Goal: Task Accomplishment & Management: Use online tool/utility

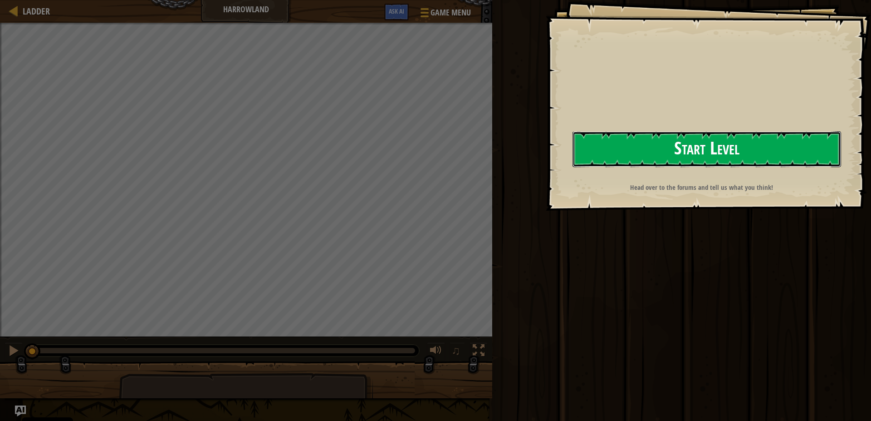
click at [564, 158] on div "Goals Start Level Error loading from server. Try refreshing the page. You'll ne…" at bounding box center [708, 105] width 325 height 211
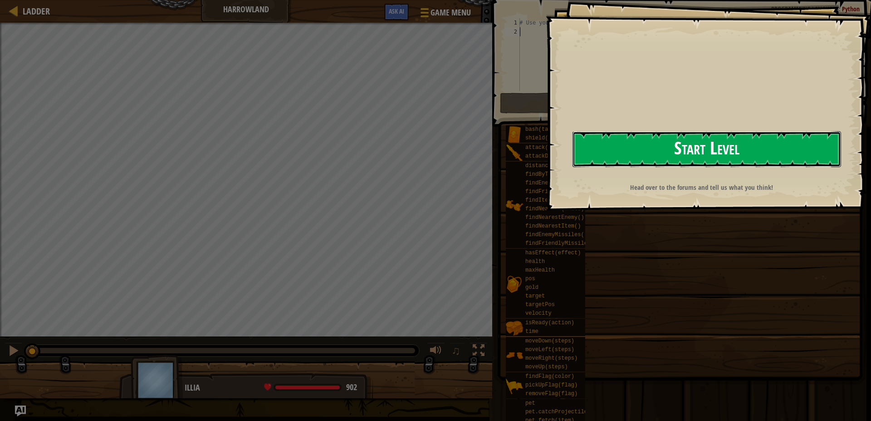
click at [610, 147] on button "Start Level" at bounding box center [707, 149] width 269 height 36
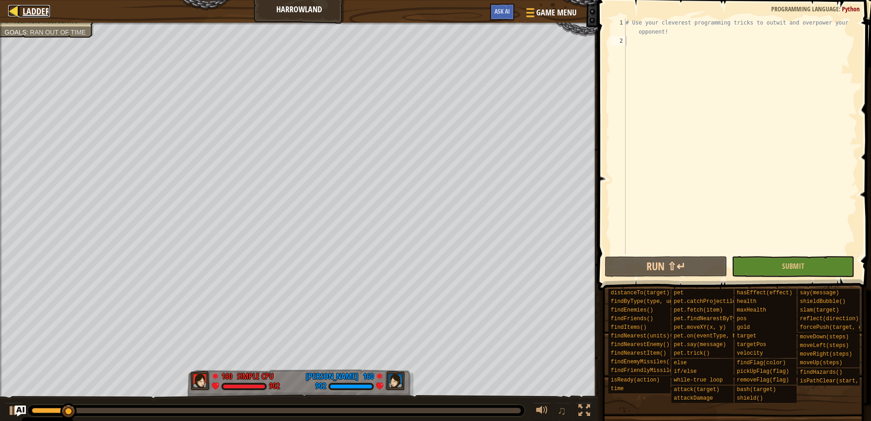
click at [17, 7] on div at bounding box center [13, 10] width 11 height 11
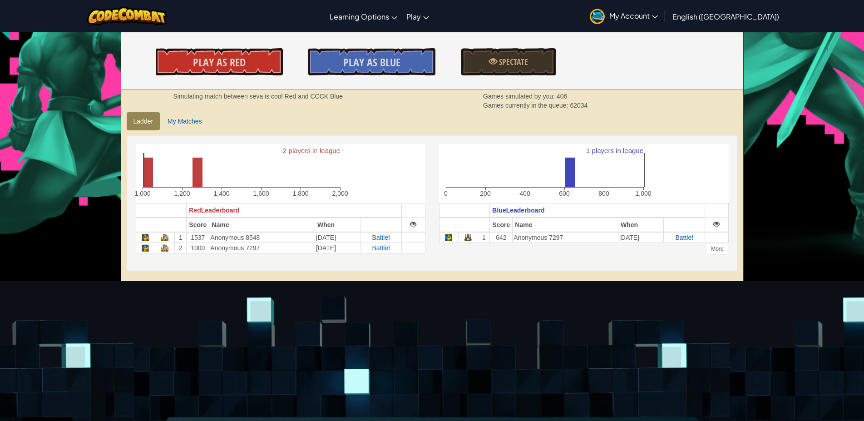
scroll to position [139, 0]
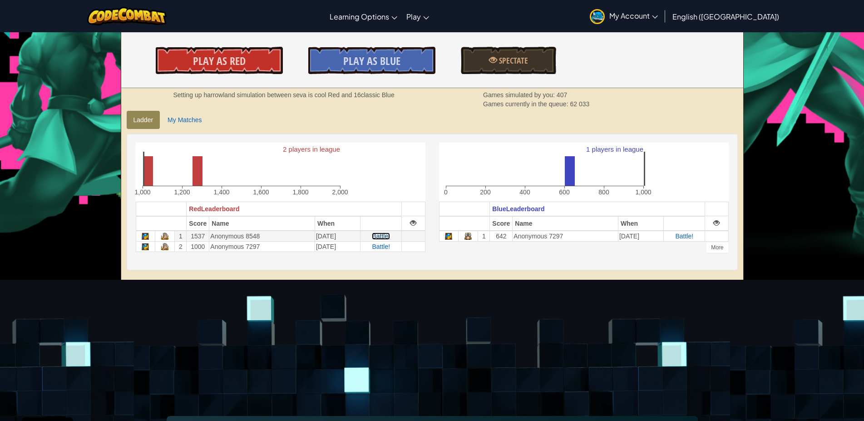
click at [390, 236] on span "Battle!" at bounding box center [381, 235] width 18 height 7
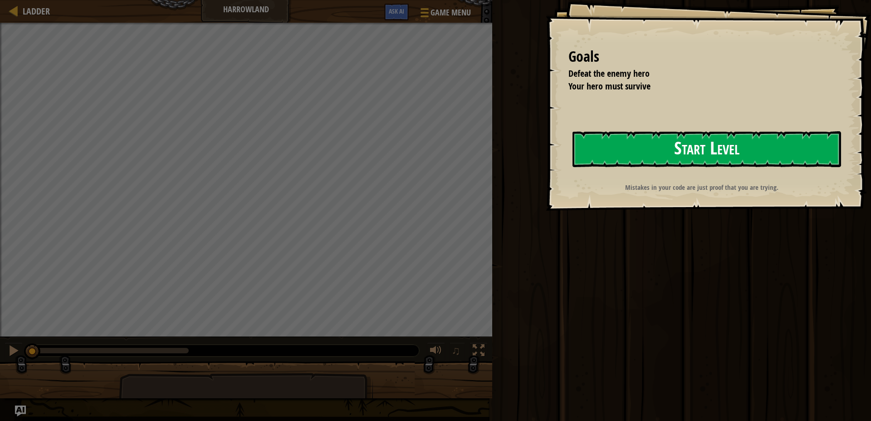
click at [642, 157] on button "Start Level" at bounding box center [707, 149] width 269 height 36
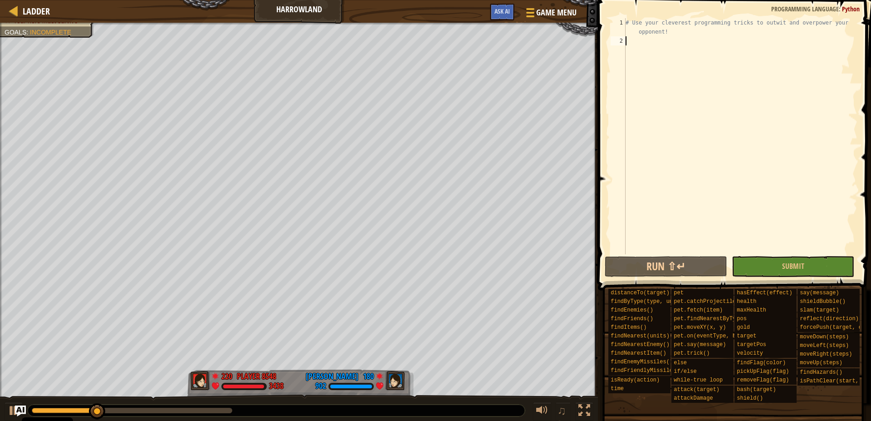
click at [629, 39] on div "# Use your cleverest programming tricks to outwit and overpower your opponent!" at bounding box center [741, 149] width 234 height 263
type textarea "h"
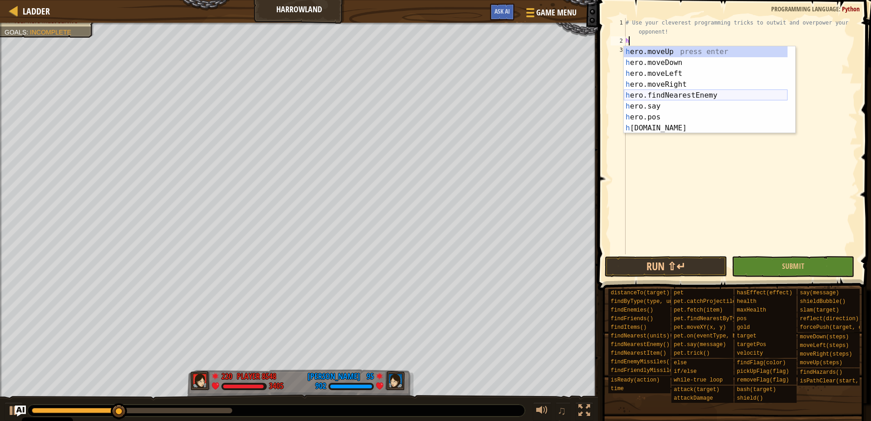
click at [681, 95] on div "h ero.moveUp press enter h ero.moveDown press enter h ero.moveLeft press enter …" at bounding box center [706, 100] width 164 height 109
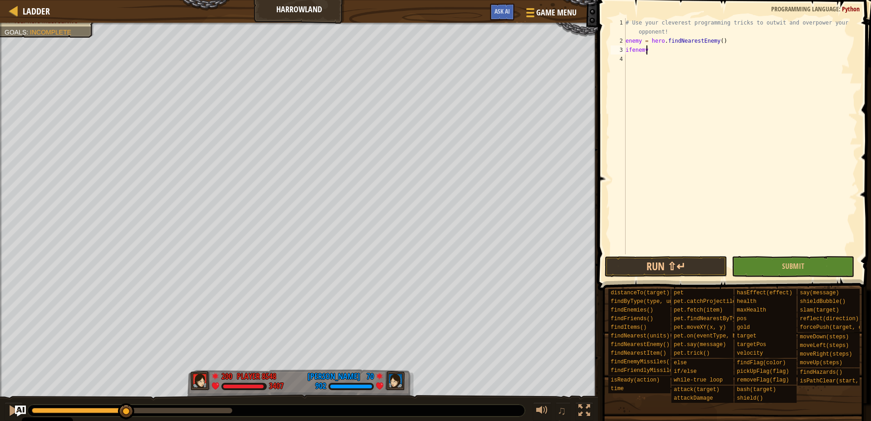
scroll to position [4, 1]
click at [631, 48] on div "# Use your cleverest programming tricks to outwit and overpower your opponent! …" at bounding box center [741, 149] width 234 height 263
click at [651, 50] on div "# Use your cleverest programming tricks to outwit and overpower your opponent! …" at bounding box center [741, 149] width 234 height 263
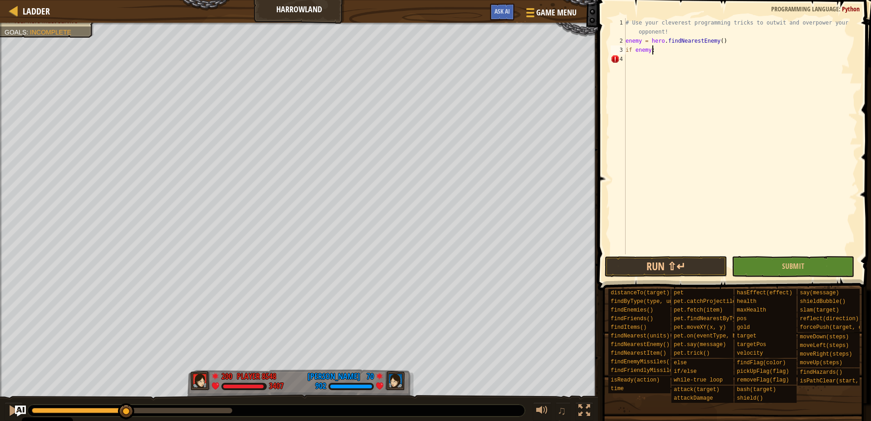
click at [633, 51] on div "# Use your cleverest programming tricks to outwit and overpower your opponent! …" at bounding box center [741, 149] width 234 height 263
click at [635, 48] on div "# Use your cleverest programming tricks to outwit and overpower your opponent! …" at bounding box center [741, 149] width 234 height 263
type textarea "ifenemy:"
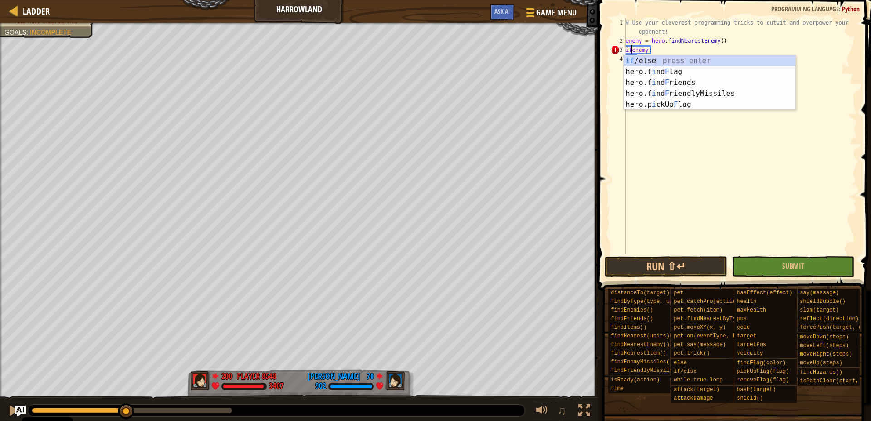
click at [623, 55] on div "4" at bounding box center [618, 58] width 15 height 9
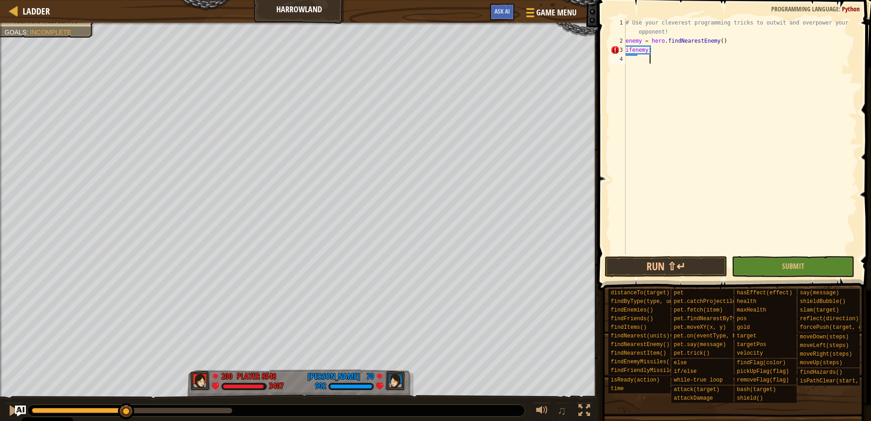
click at [665, 36] on div "# Use your cleverest programming tricks to outwit and overpower your opponent! …" at bounding box center [741, 149] width 234 height 263
click at [668, 29] on div "# Use your cleverest programming tricks to outwit and overpower your opponent! …" at bounding box center [741, 149] width 234 height 263
type textarea "# Use your cleverest programming tricks to outwit and overpower your opponent!"
type textarea "w"
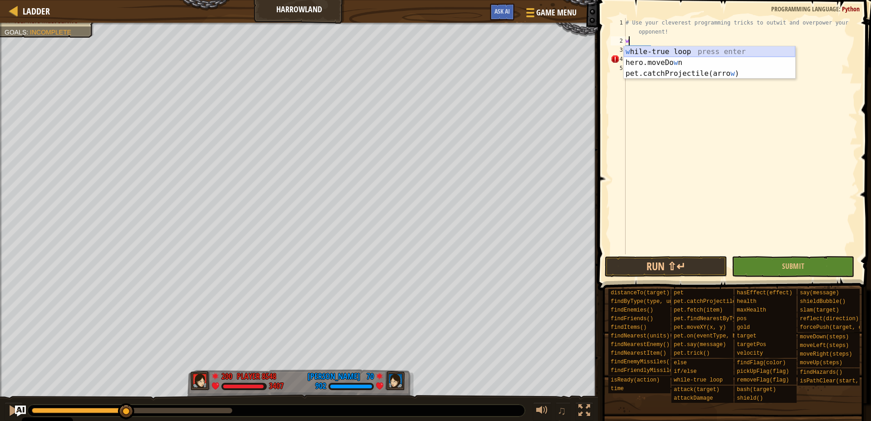
click at [669, 53] on div "w [PERSON_NAME]-true loop press enter hero.moveDo w n press enter pet.catchProj…" at bounding box center [710, 73] width 172 height 54
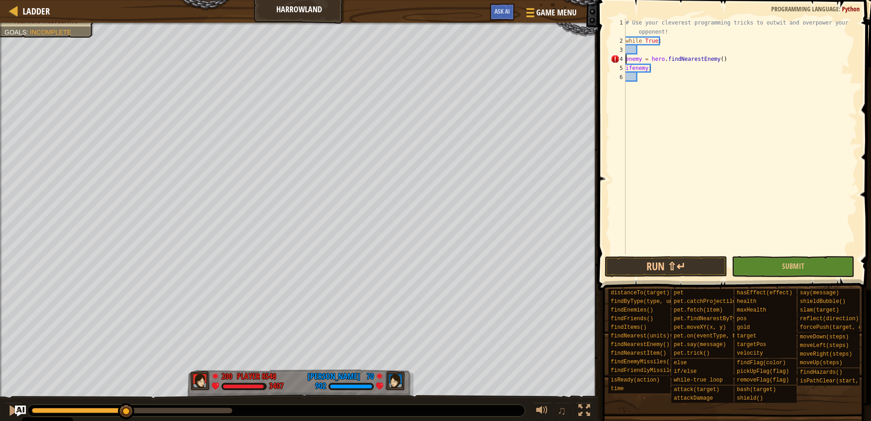
click at [626, 57] on div "# Use your cleverest programming tricks to outwit and overpower your opponent! …" at bounding box center [741, 149] width 234 height 263
type textarea "enemy = hero.findNearestEnemy()"
click at [637, 76] on div "# Use your cleverest programming tricks to outwit and overpower your opponent! …" at bounding box center [741, 149] width 234 height 263
click at [626, 67] on div "# Use your cleverest programming tricks to outwit and overpower your opponent! …" at bounding box center [741, 149] width 234 height 263
type textarea "ifenemy:"
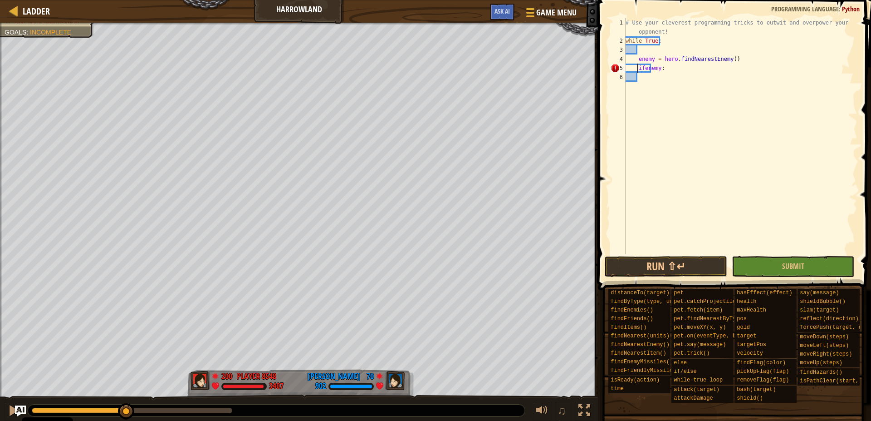
click at [638, 78] on div "# Use your cleverest programming tricks to outwit and overpower your opponent! …" at bounding box center [741, 149] width 234 height 263
click at [660, 69] on div "# Use your cleverest programming tricks to outwit and overpower your opponent! …" at bounding box center [741, 149] width 234 height 263
click at [661, 70] on div "# Use your cleverest programming tricks to outwit and overpower your opponent! …" at bounding box center [741, 149] width 234 height 263
type textarea "ifenemy:"
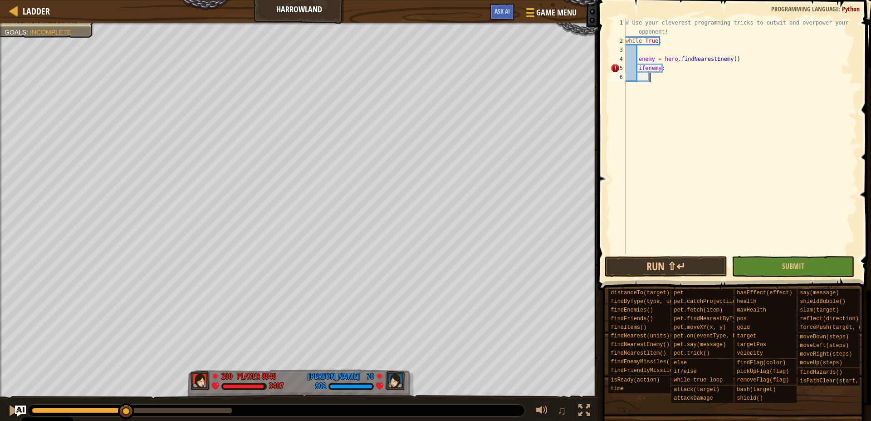
click at [650, 79] on div "# Use your cleverest programming tricks to outwit and overpower your opponent! …" at bounding box center [741, 149] width 234 height 263
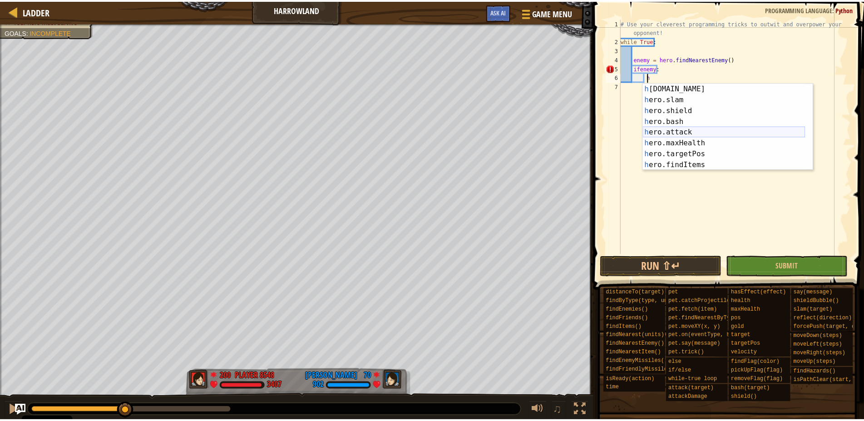
scroll to position [109, 0]
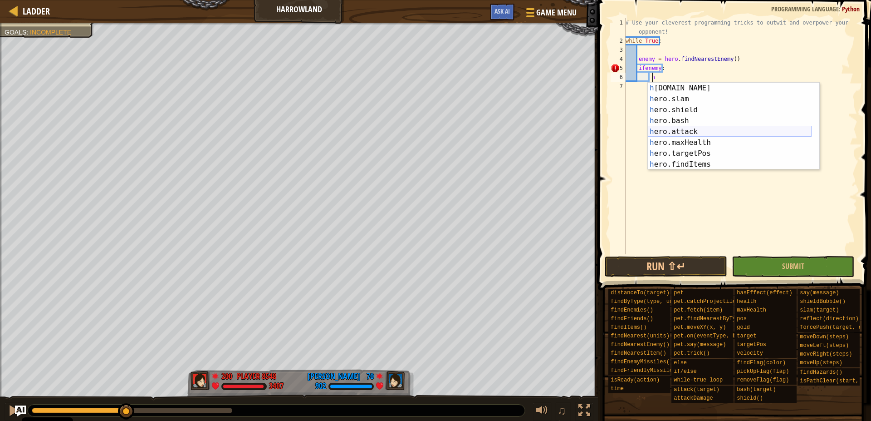
click at [699, 132] on div "h [DOMAIN_NAME] press enter h ero.slam press enter h ero.shield press enter h e…" at bounding box center [730, 137] width 164 height 109
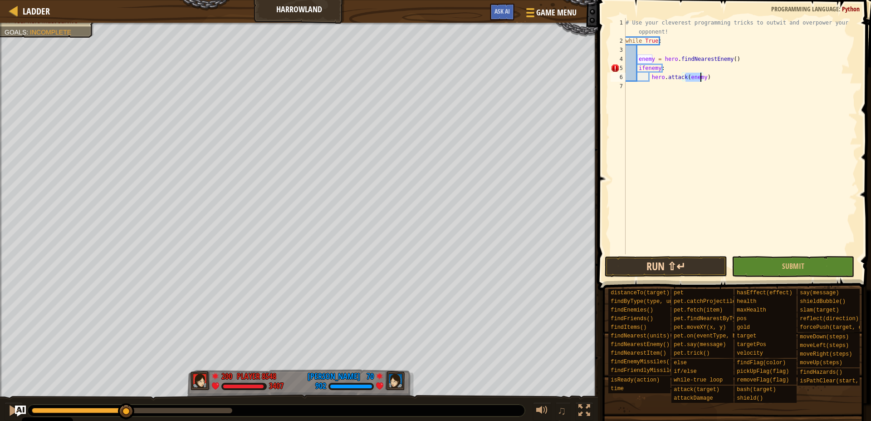
type textarea "hero.attack(enemy)"
click at [667, 268] on button "Run ⇧↵" at bounding box center [666, 266] width 123 height 21
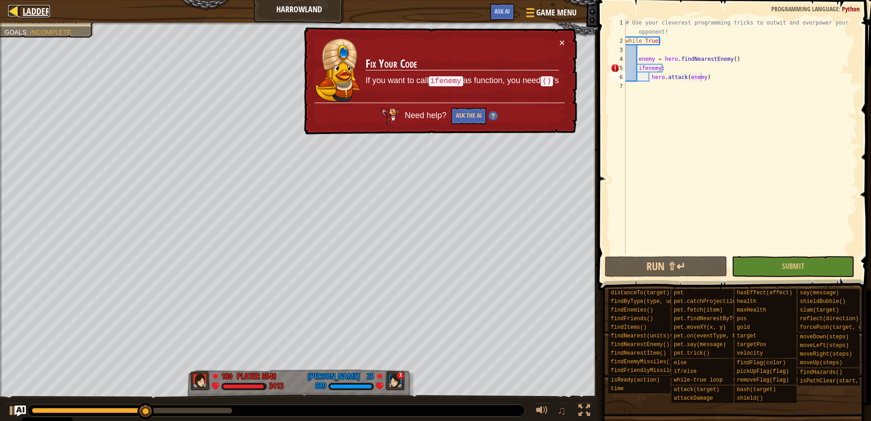
click at [15, 8] on div at bounding box center [13, 10] width 11 height 11
